Goal: Transaction & Acquisition: Purchase product/service

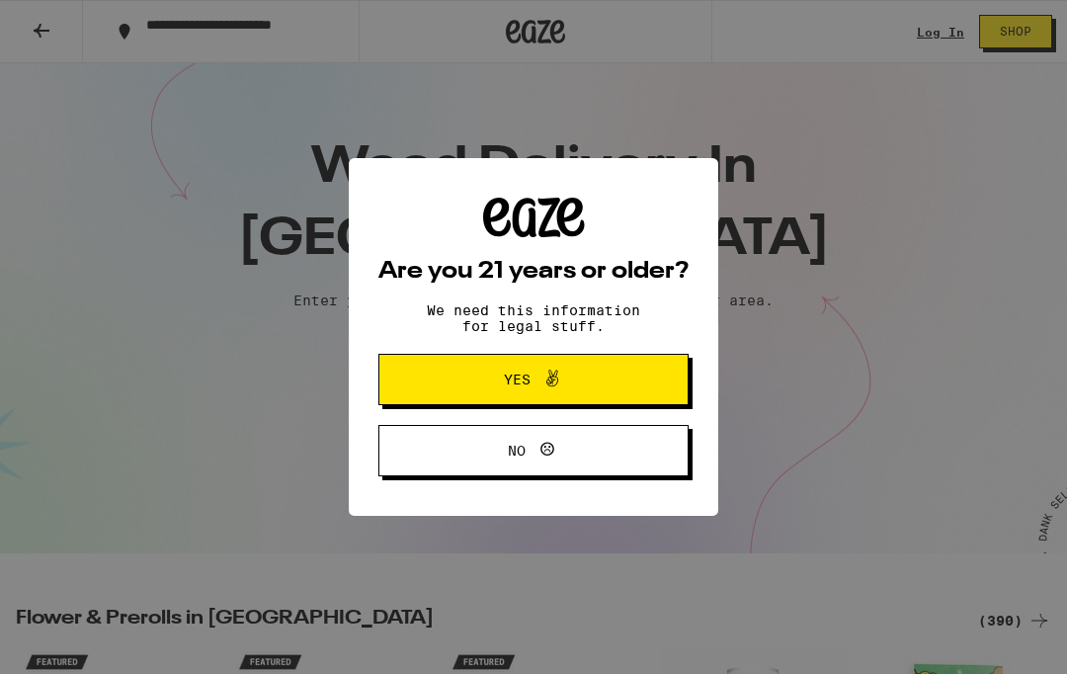
click at [446, 382] on button "Yes" at bounding box center [533, 379] width 310 height 51
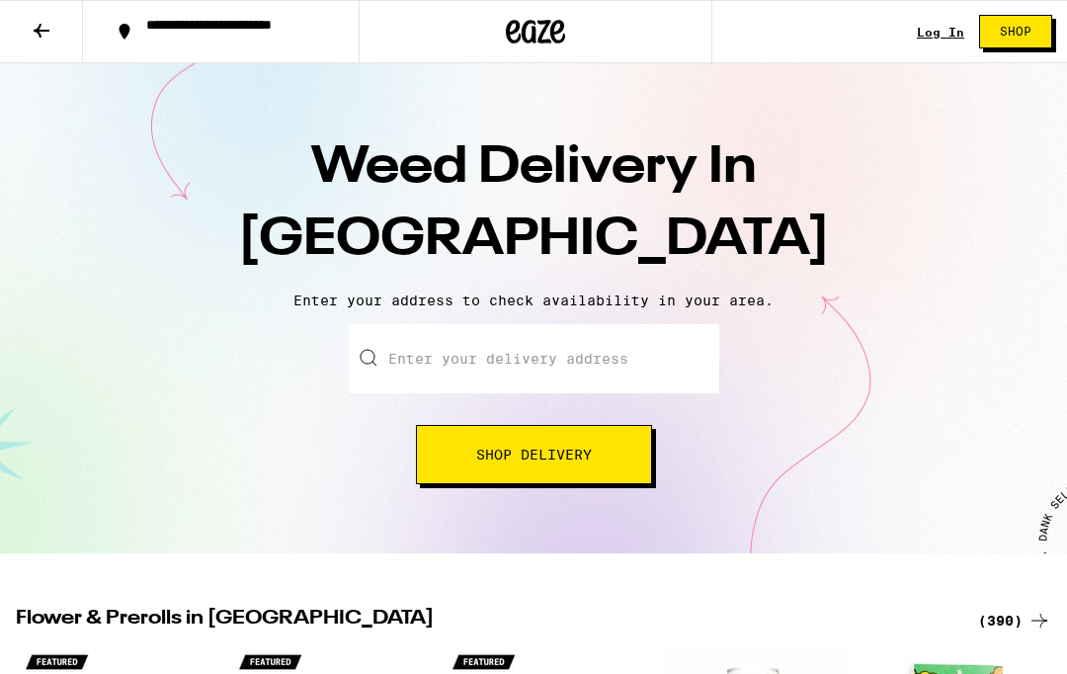
click at [416, 363] on input "Enter your delivery address" at bounding box center [534, 358] width 370 height 69
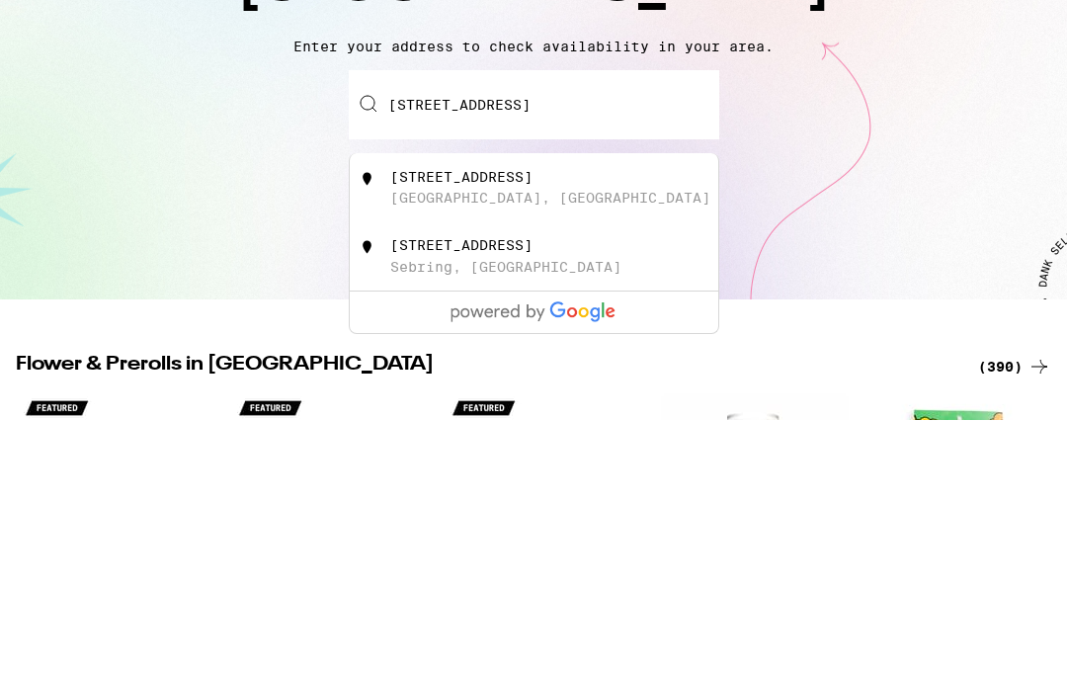
click at [426, 423] on div "74 Aquavista Way San Francisco, CA" at bounding box center [566, 442] width 353 height 38
type input "74 Aquavista Way, San Francisco, CA"
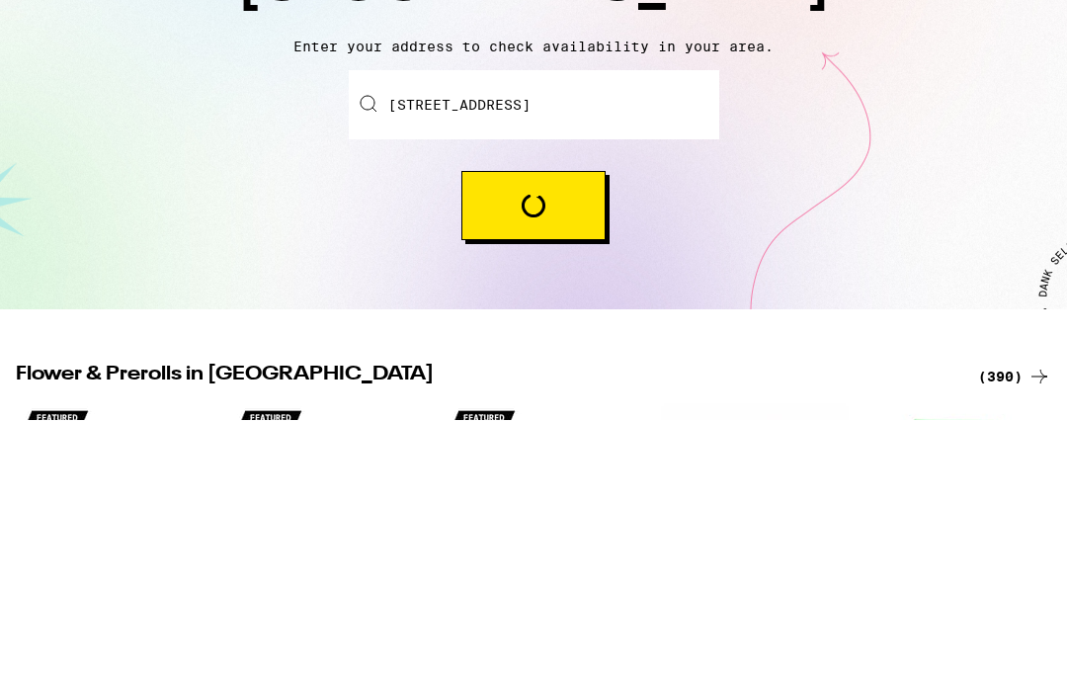
scroll to position [254, 0]
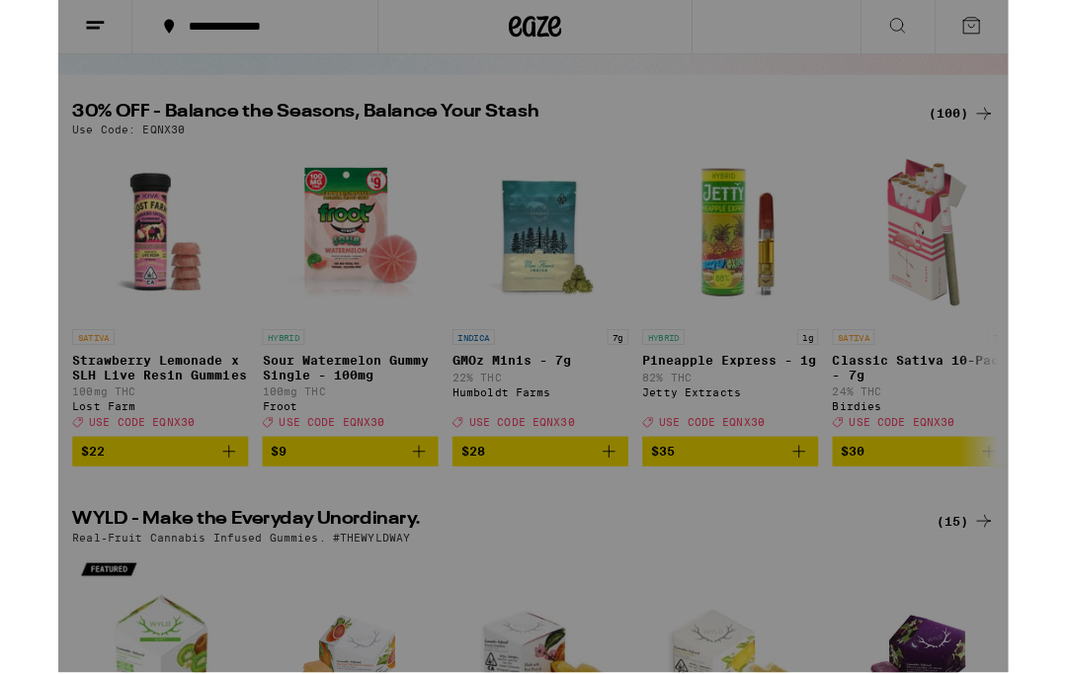
scroll to position [171, 0]
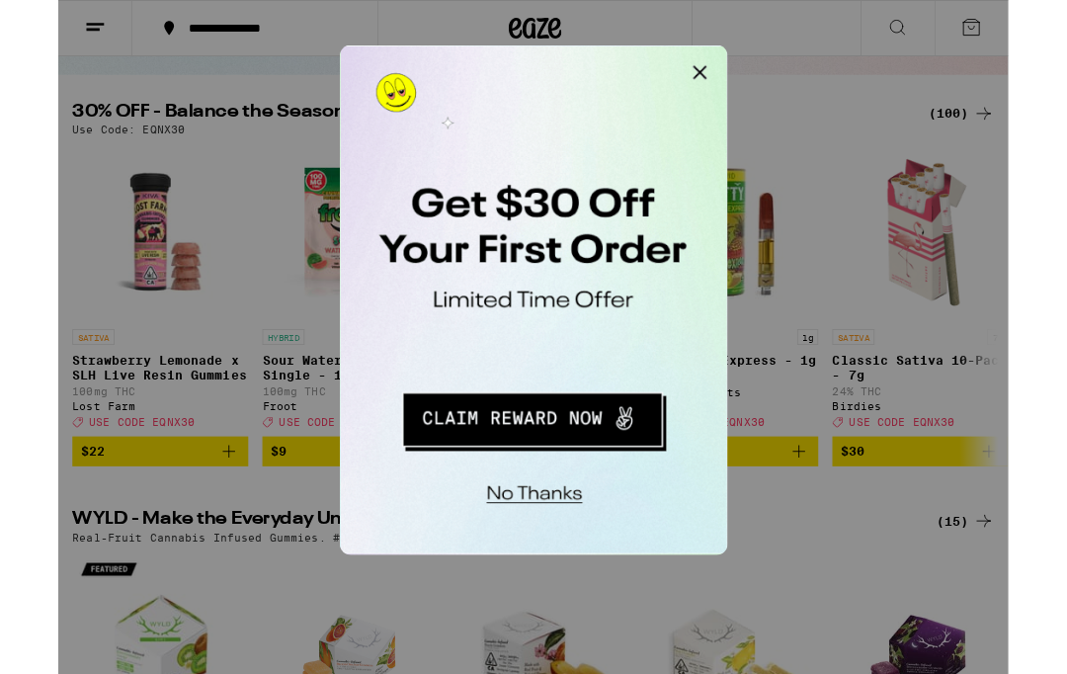
click at [451, 304] on button "Redirect to URL" at bounding box center [475, 308] width 245 height 50
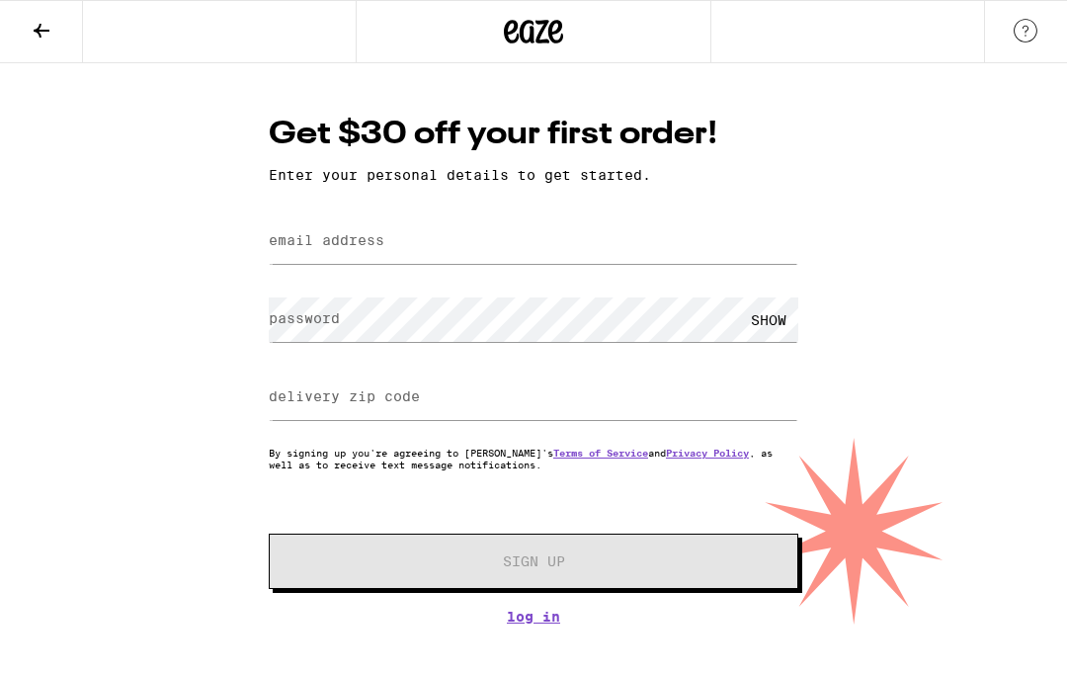
click at [39, 38] on icon at bounding box center [42, 31] width 24 height 24
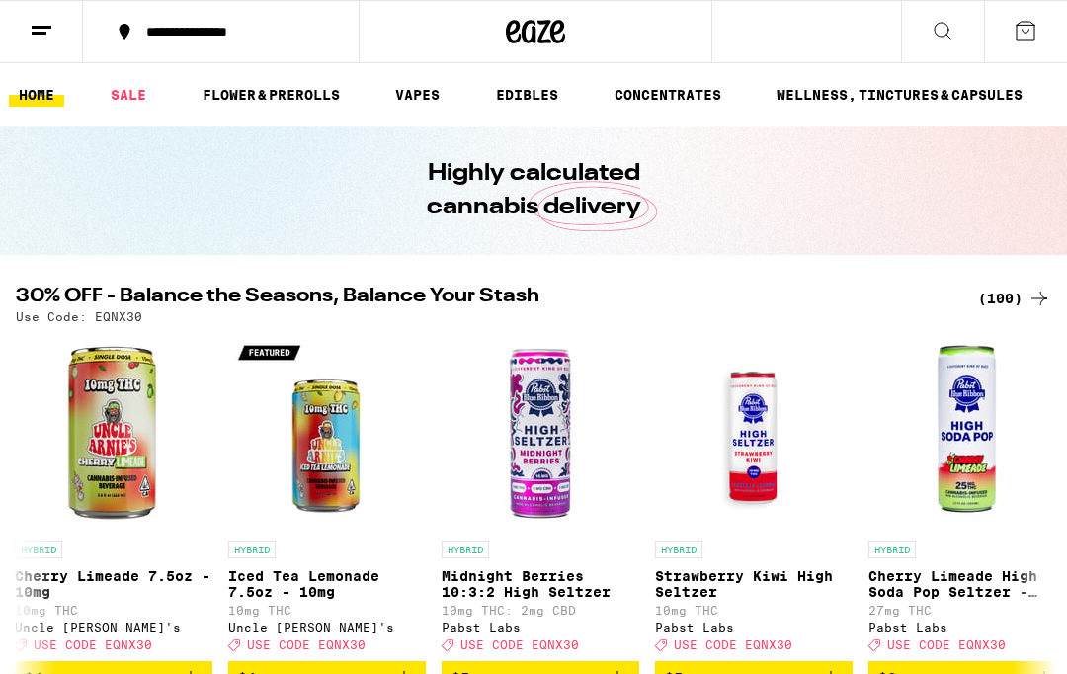
click at [269, 92] on link "FLOWER & PREROLLS" at bounding box center [271, 95] width 157 height 24
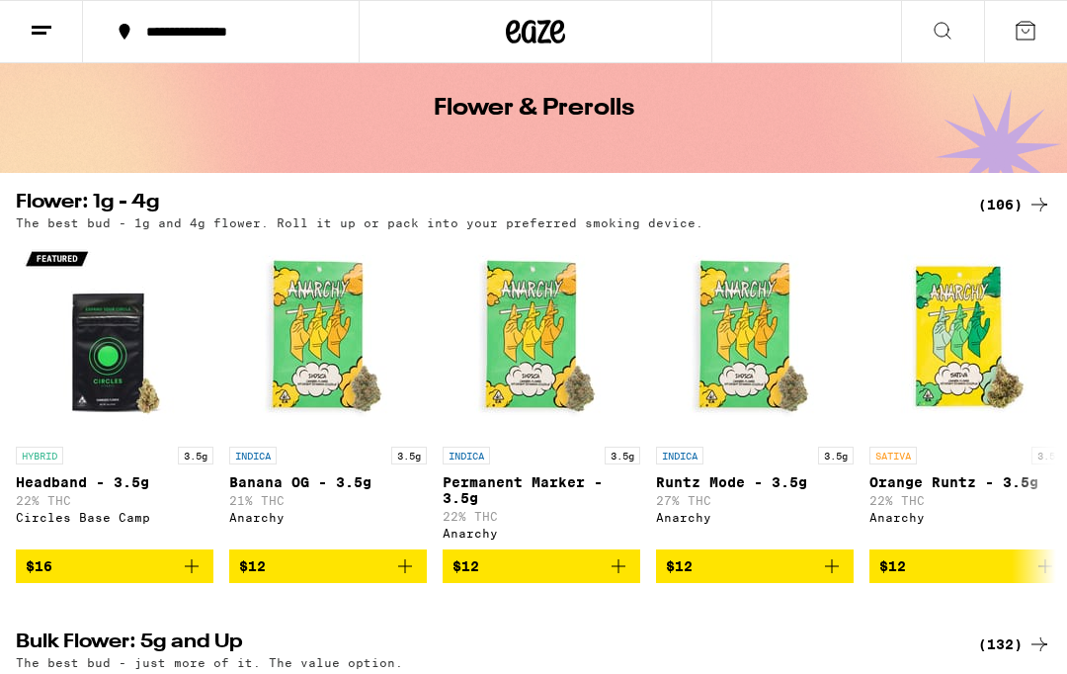
scroll to position [81, 0]
